Goal: Task Accomplishment & Management: Use online tool/utility

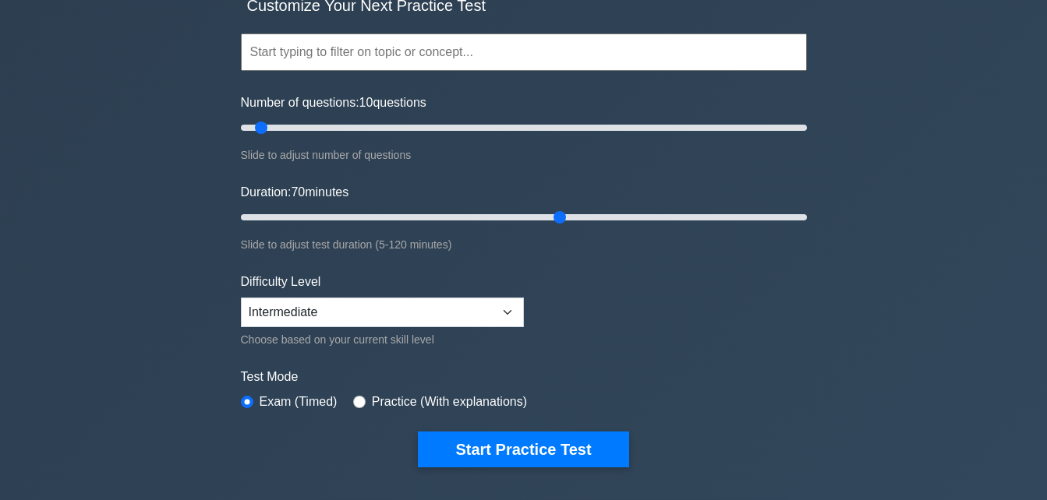
scroll to position [129, 0]
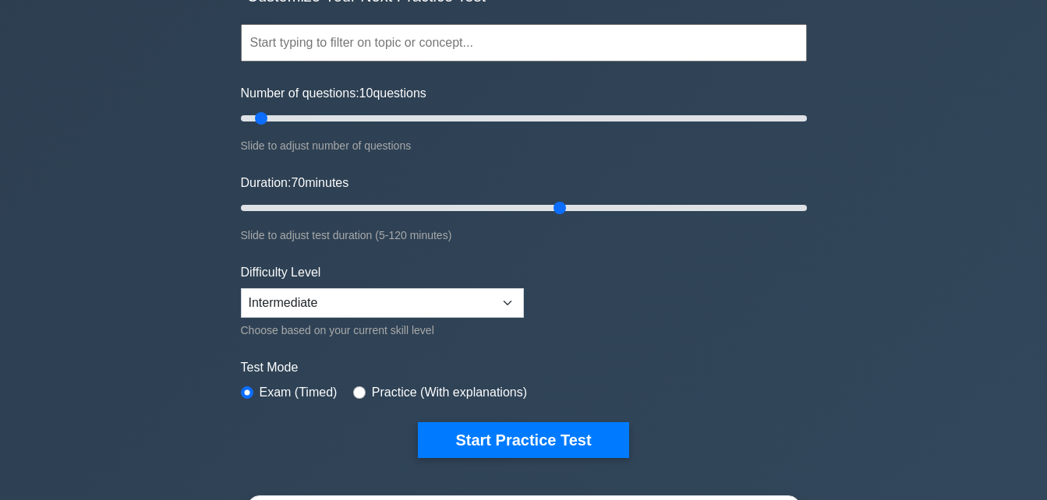
type input "70"
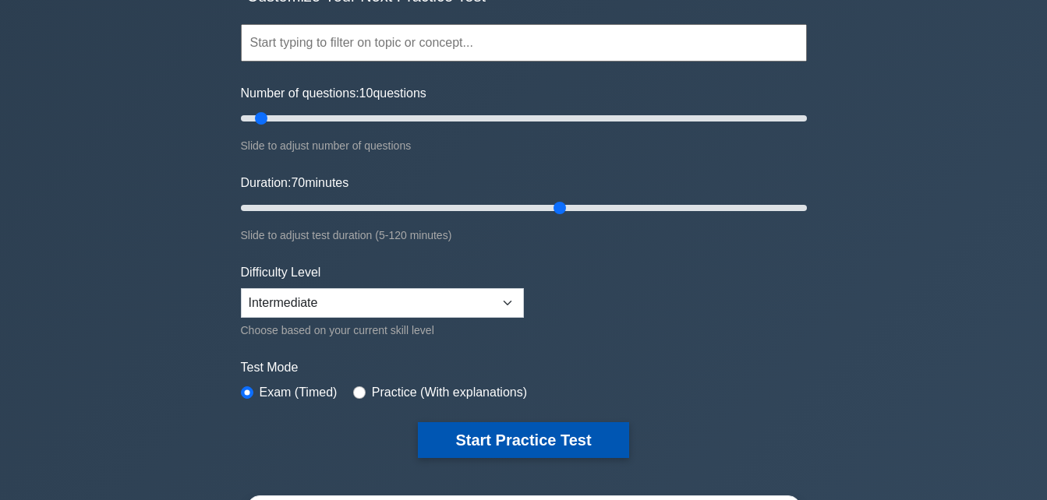
click at [532, 444] on button "Start Practice Test" at bounding box center [523, 441] width 210 height 36
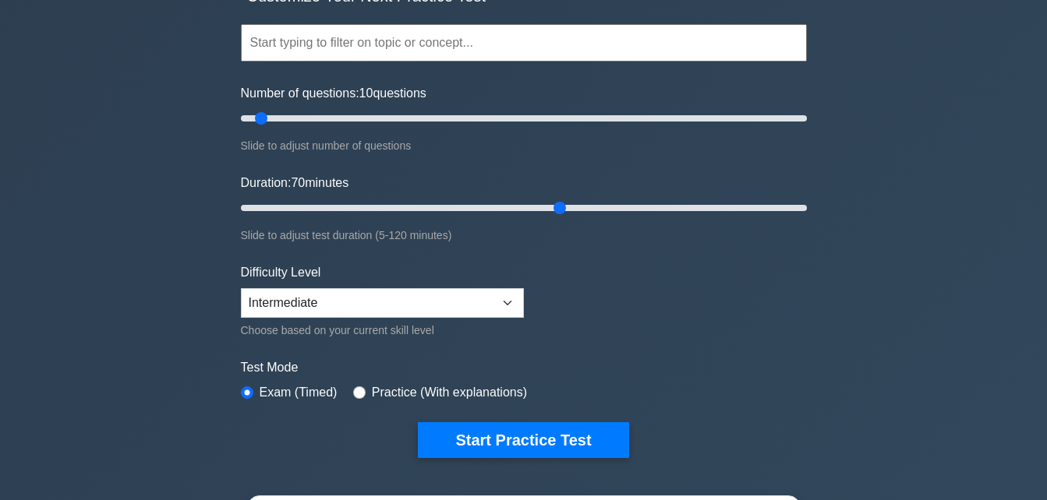
click at [474, 51] on input "text" at bounding box center [524, 42] width 566 height 37
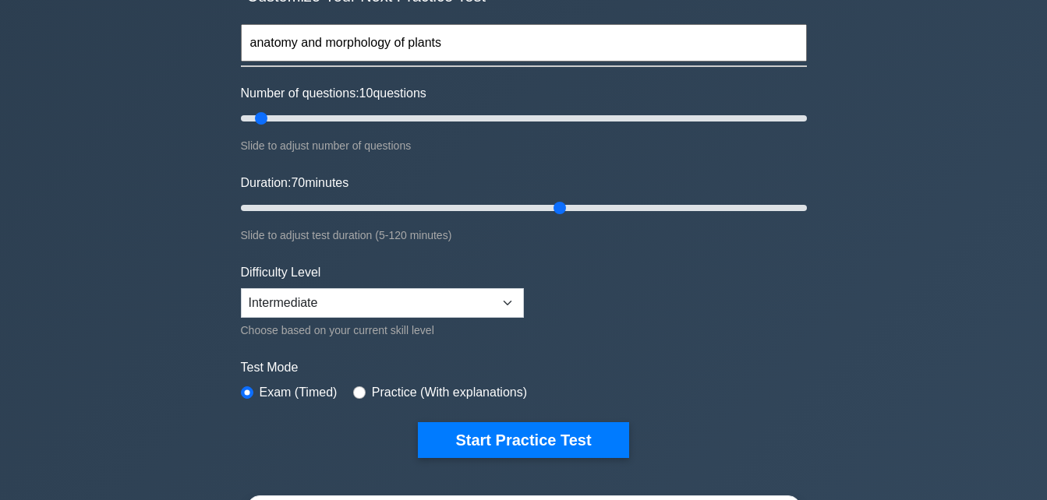
type input "anatomy and morphology of plants"
click at [418, 423] on button "Start Practice Test" at bounding box center [523, 441] width 210 height 36
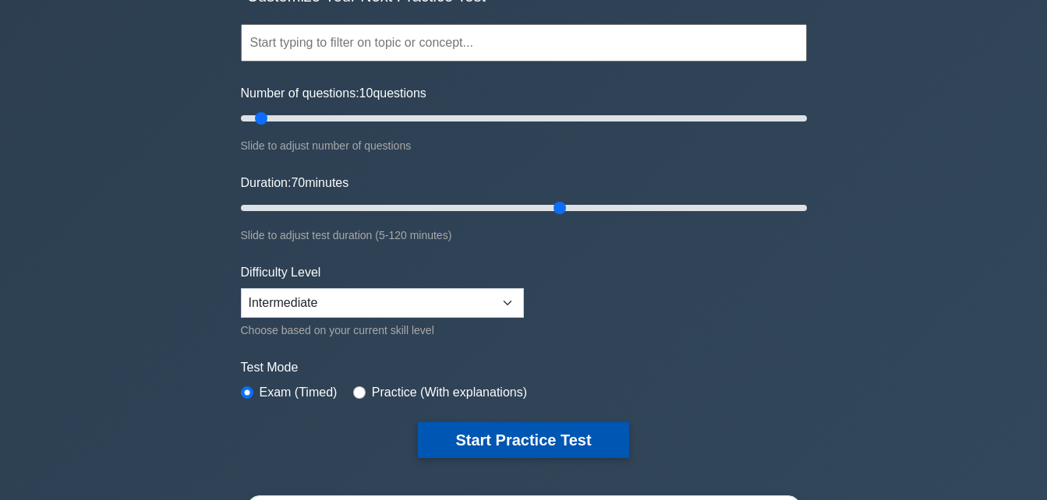
click at [531, 431] on button "Start Practice Test" at bounding box center [523, 441] width 210 height 36
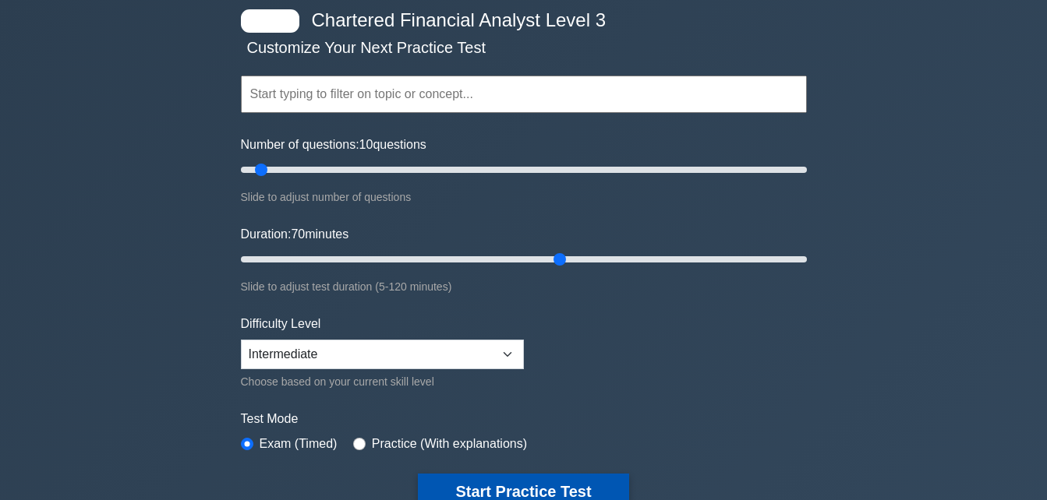
scroll to position [60, 0]
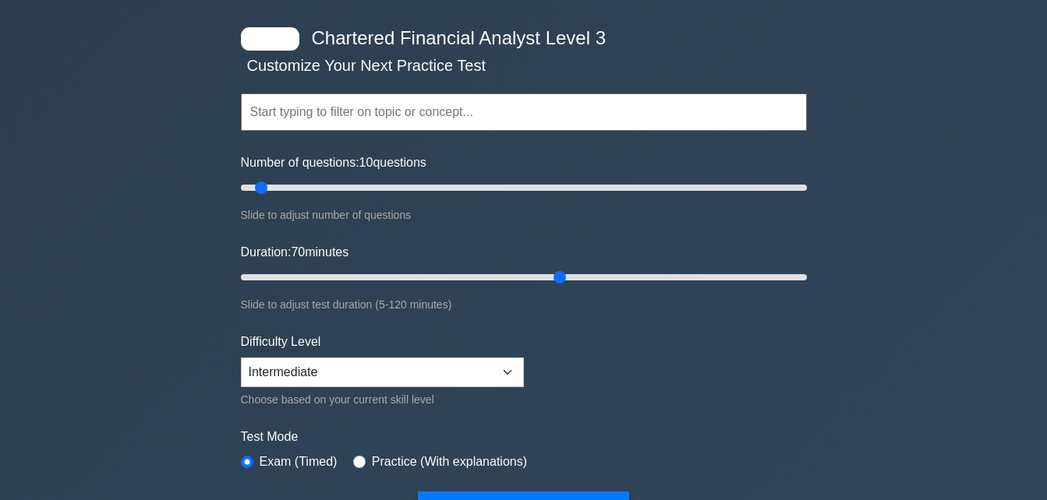
click at [501, 115] on input "text" at bounding box center [524, 112] width 566 height 37
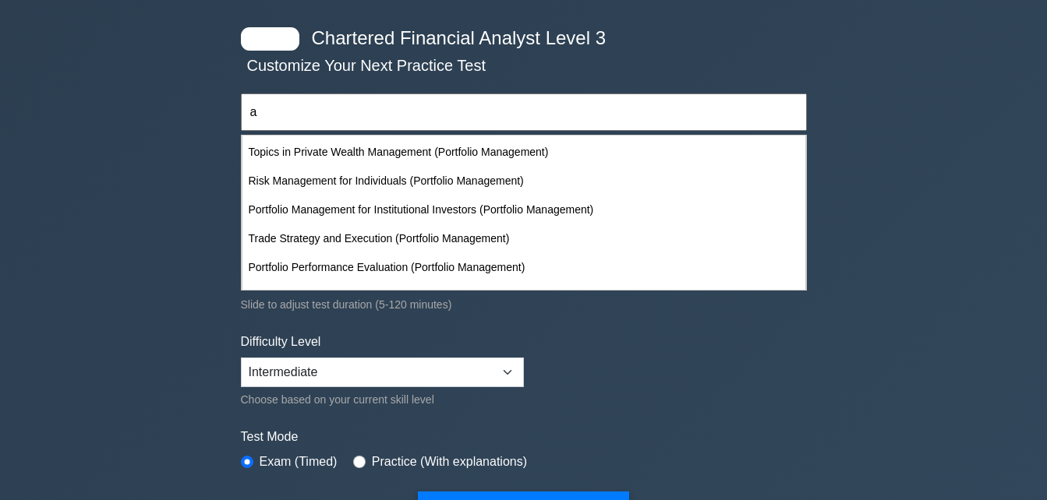
scroll to position [282, 0]
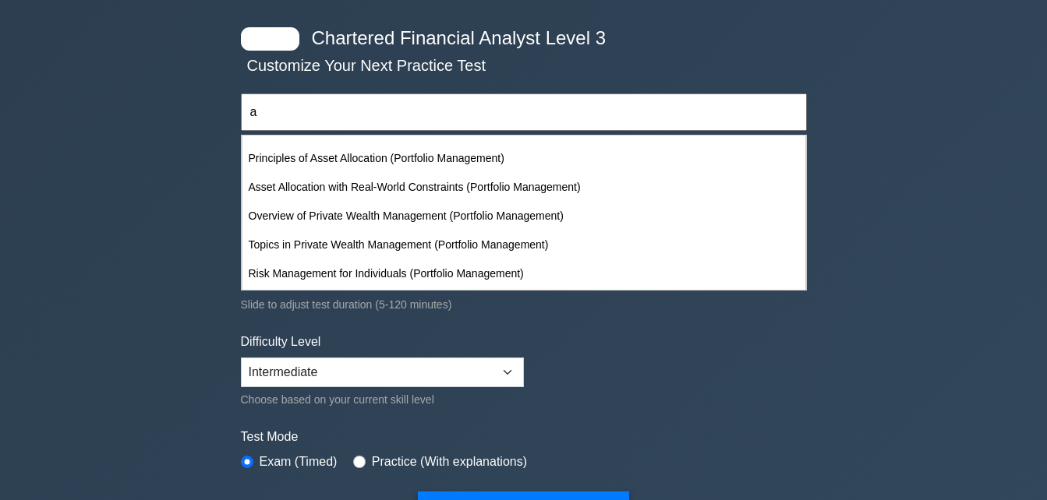
type input "a"
click at [280, 49] on div "a Topics Economics Portfolio Management Derivatives Fixed Income Equity Investm…" at bounding box center [524, 90] width 566 height 89
click at [575, 48] on div "a Topics Economics Portfolio Management Derivatives Fixed Income Equity Investm…" at bounding box center [524, 90] width 566 height 89
